Goal: Information Seeking & Learning: Learn about a topic

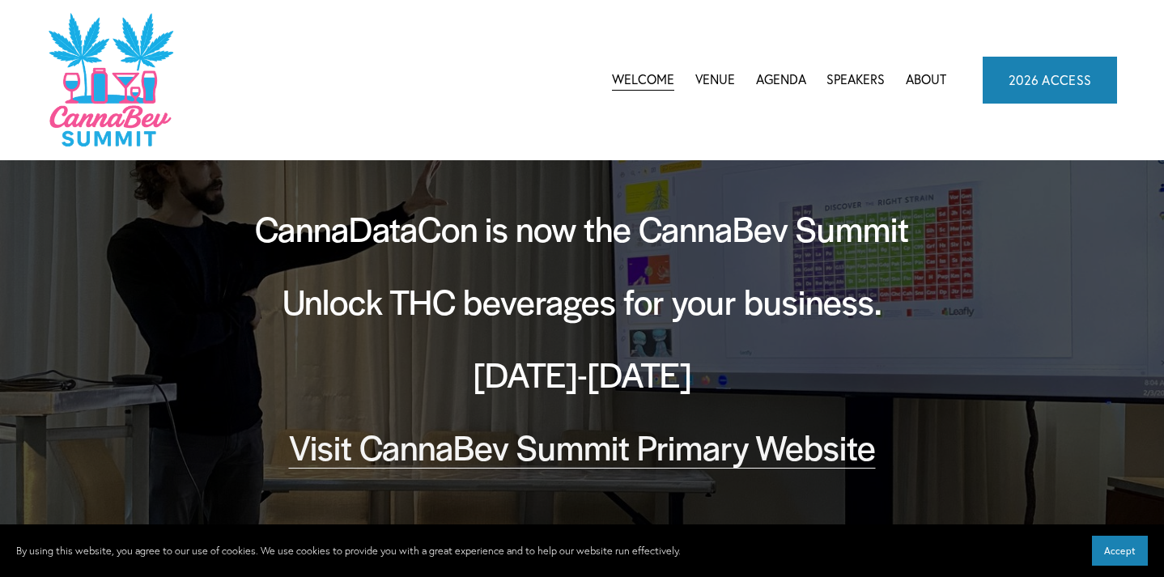
scroll to position [36, 0]
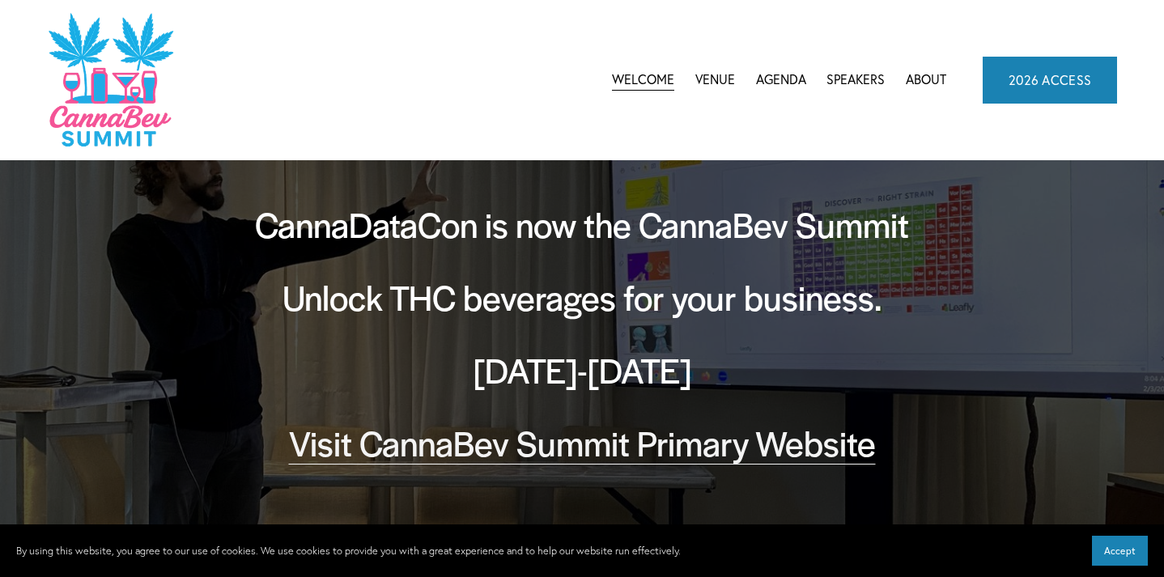
click at [0, 0] on span "CannaBev Summit 2026" at bounding box center [0, 0] width 0 height 0
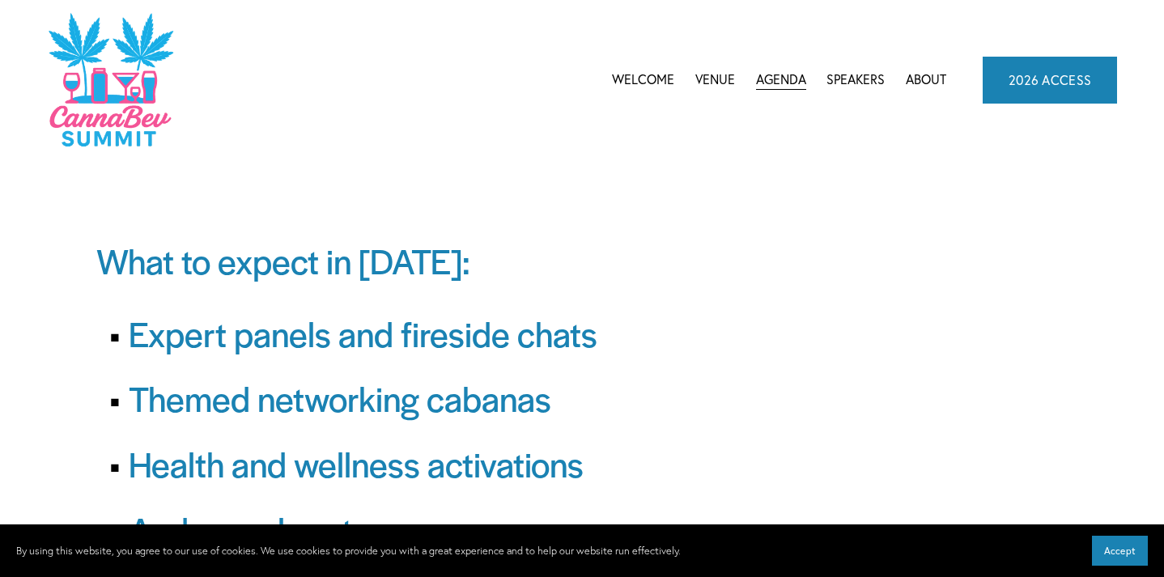
click at [852, 78] on link "Speakers" at bounding box center [855, 80] width 58 height 24
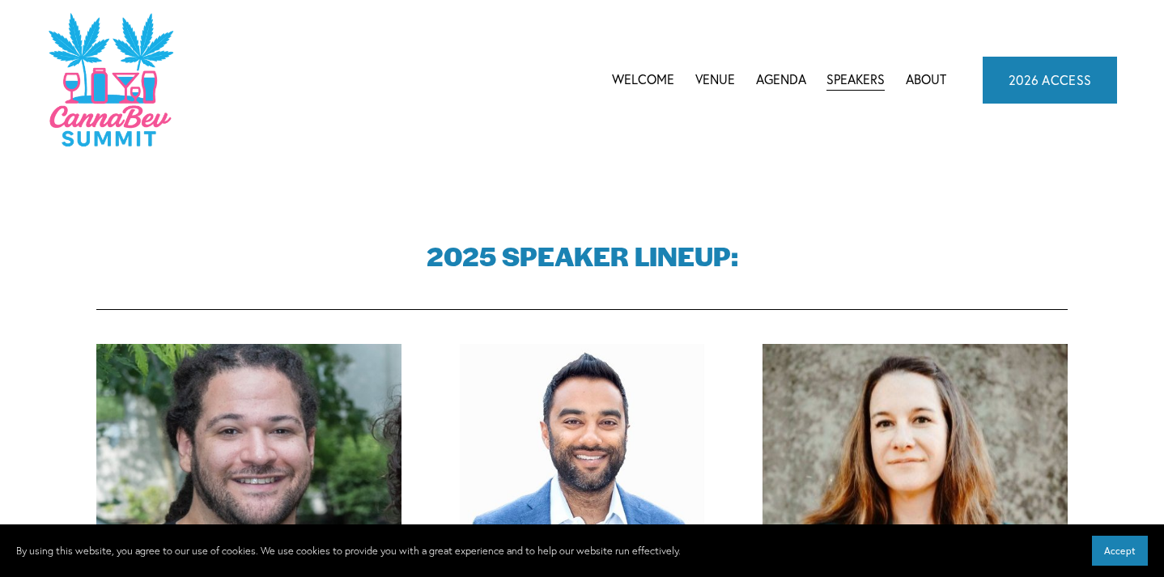
click at [927, 83] on link "About" at bounding box center [926, 80] width 40 height 24
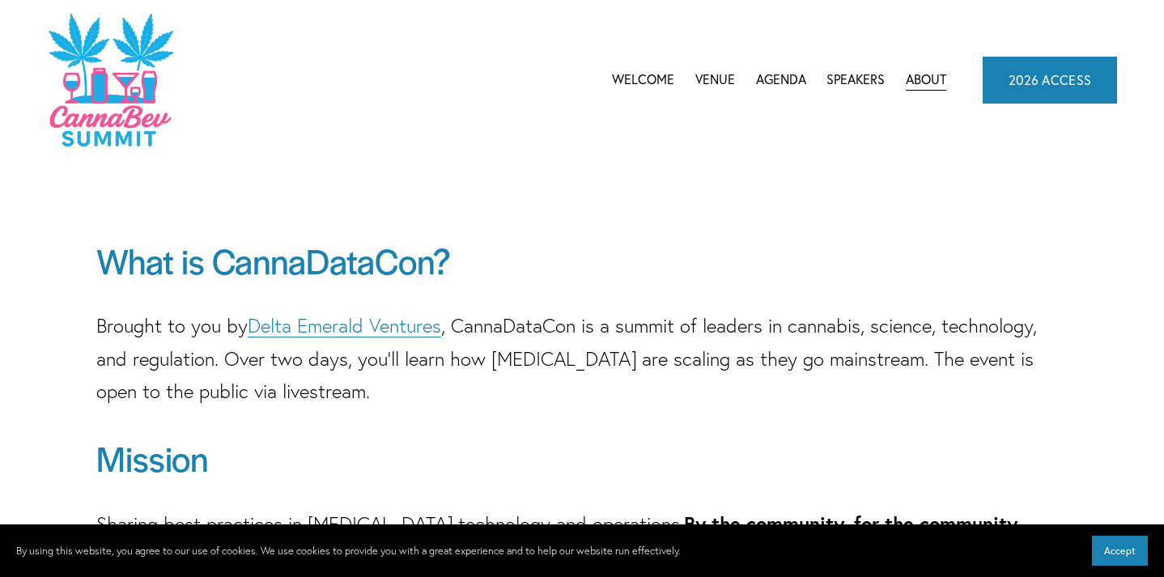
click at [703, 78] on link "Venue" at bounding box center [715, 80] width 40 height 24
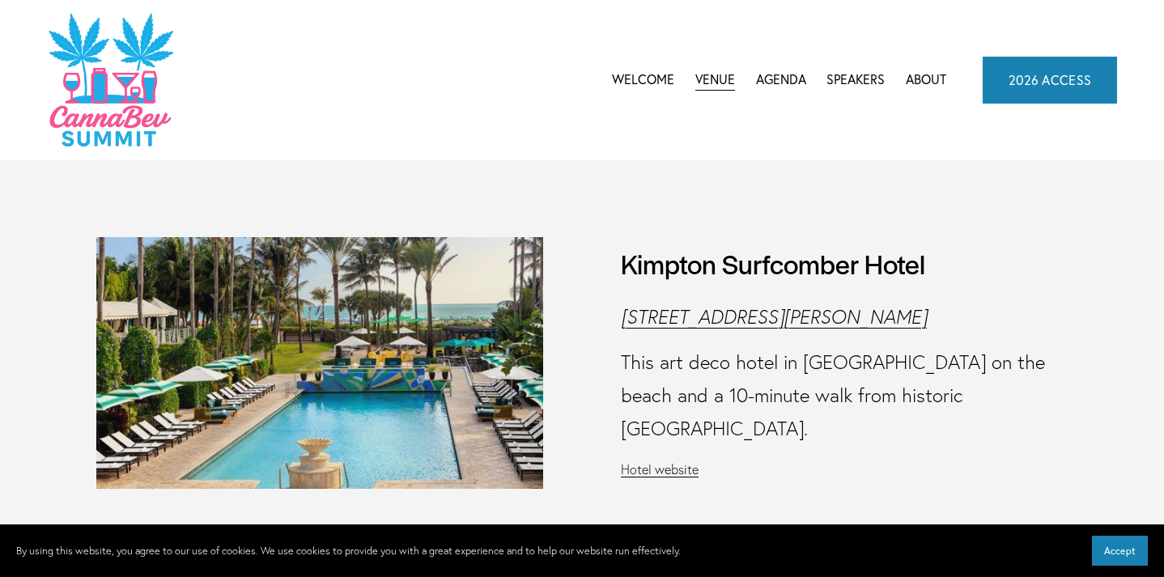
click at [792, 80] on span "Agenda" at bounding box center [781, 80] width 50 height 22
click at [0, 0] on span "CannaBev Summit 2026" at bounding box center [0, 0] width 0 height 0
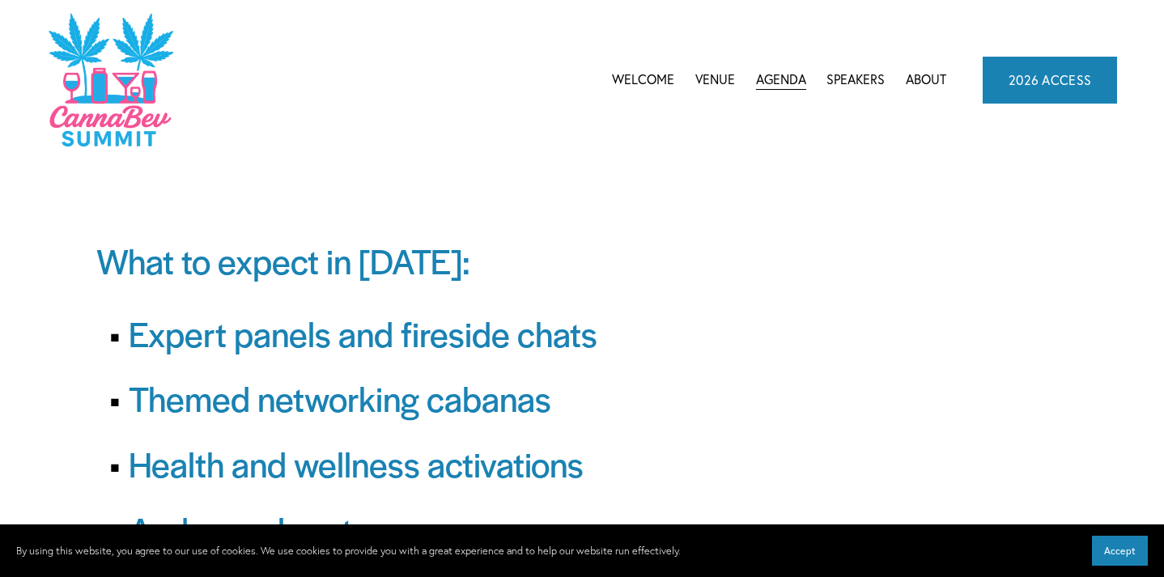
click at [653, 83] on link "Welcome" at bounding box center [643, 80] width 62 height 24
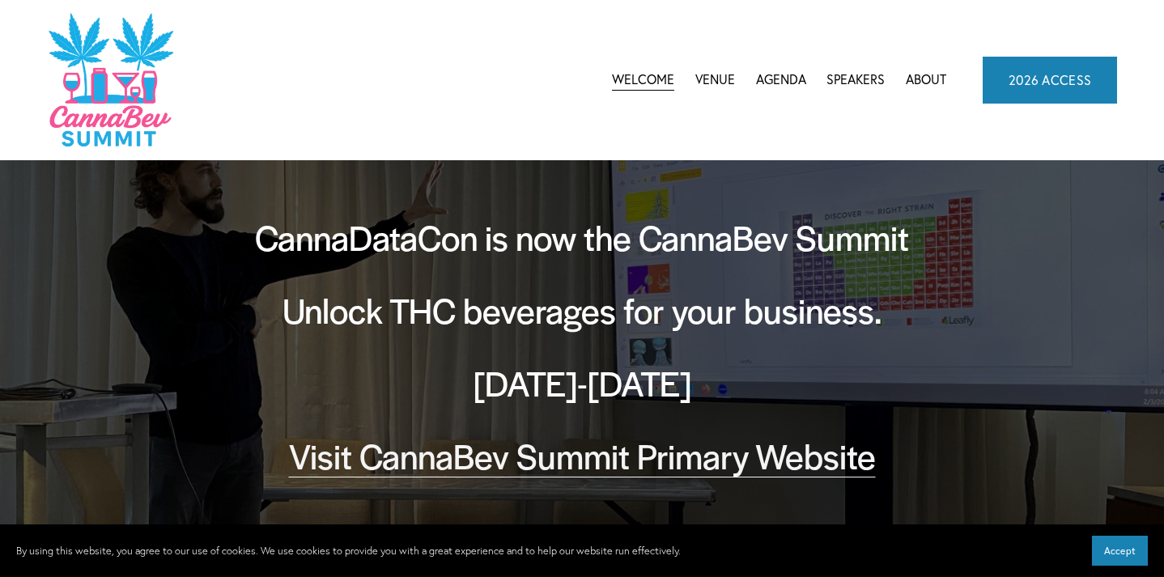
scroll to position [28, 0]
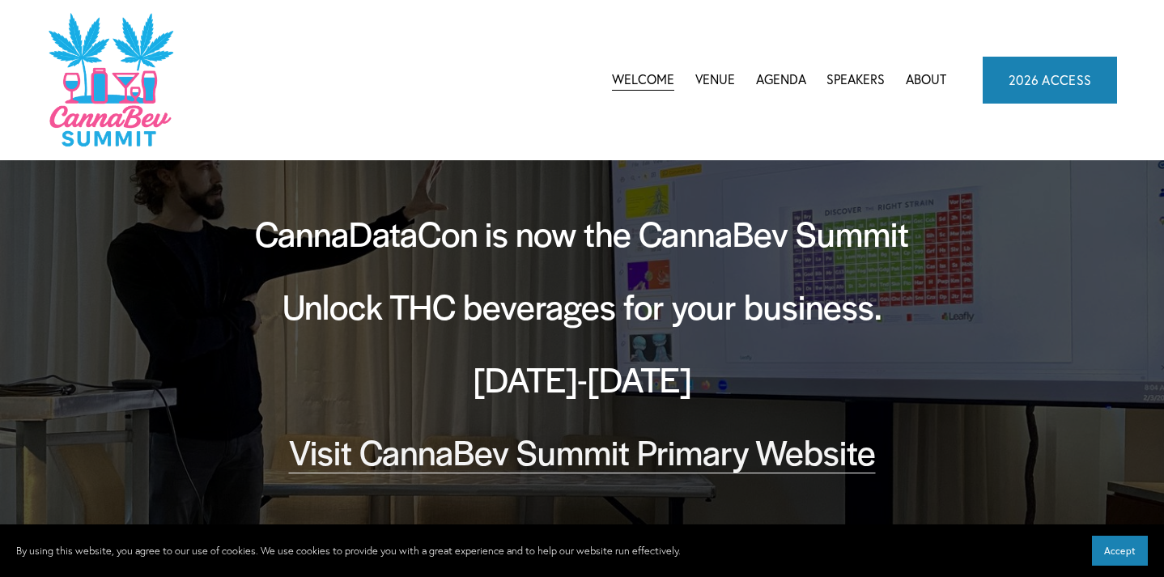
click at [647, 450] on link "Visit CannaBev Summit Primary Website" at bounding box center [582, 451] width 587 height 48
